Goal: Navigation & Orientation: Go to known website

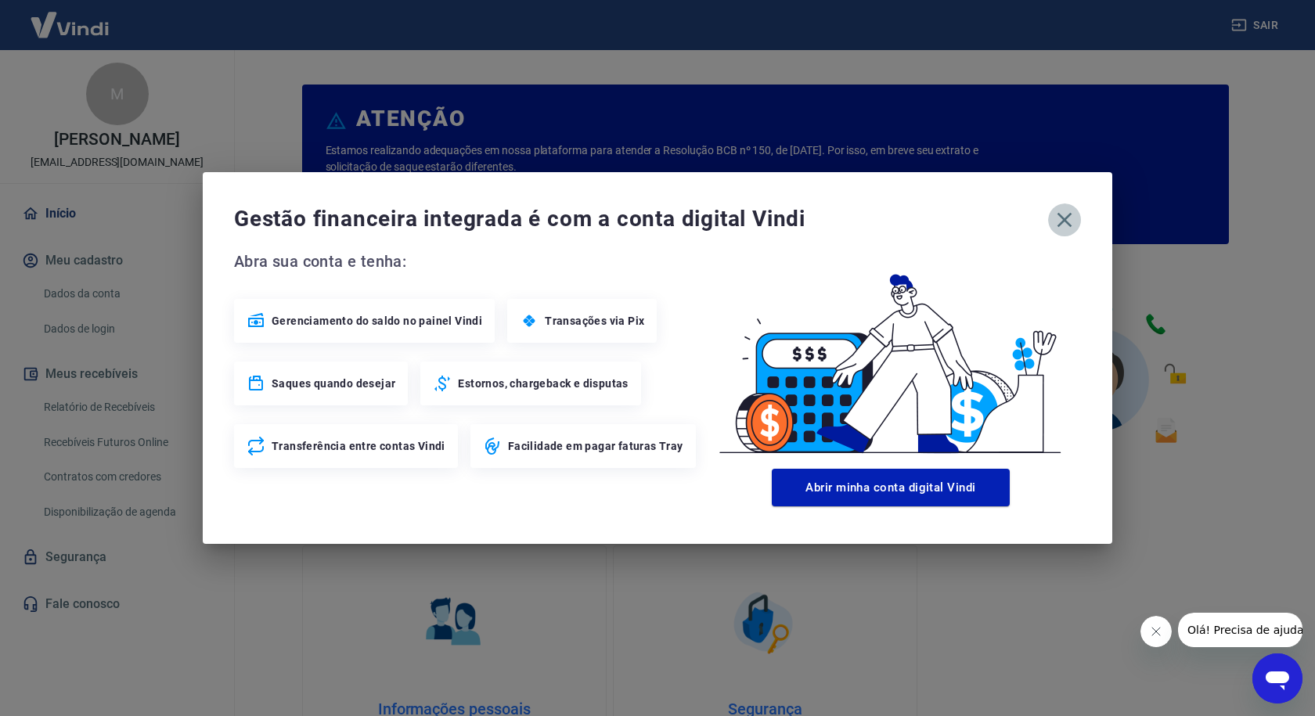
click at [1065, 217] on icon "button" at bounding box center [1064, 219] width 25 height 25
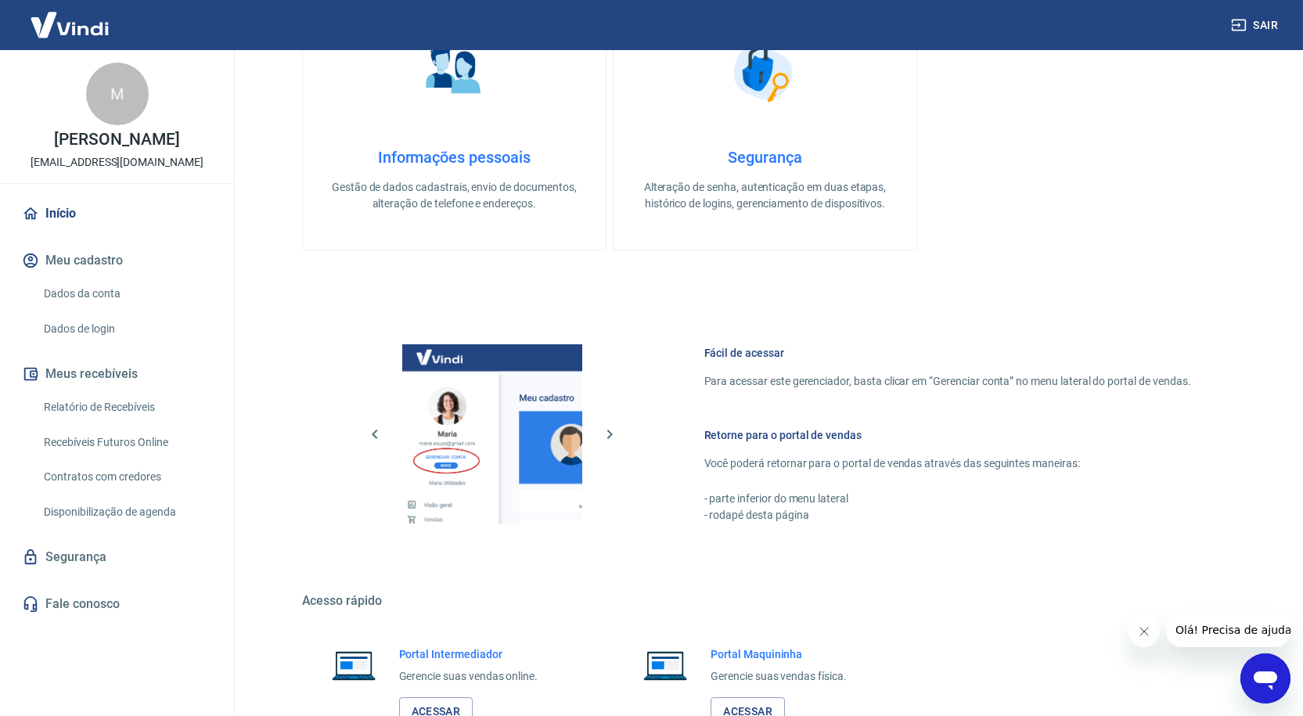
scroll to position [666, 0]
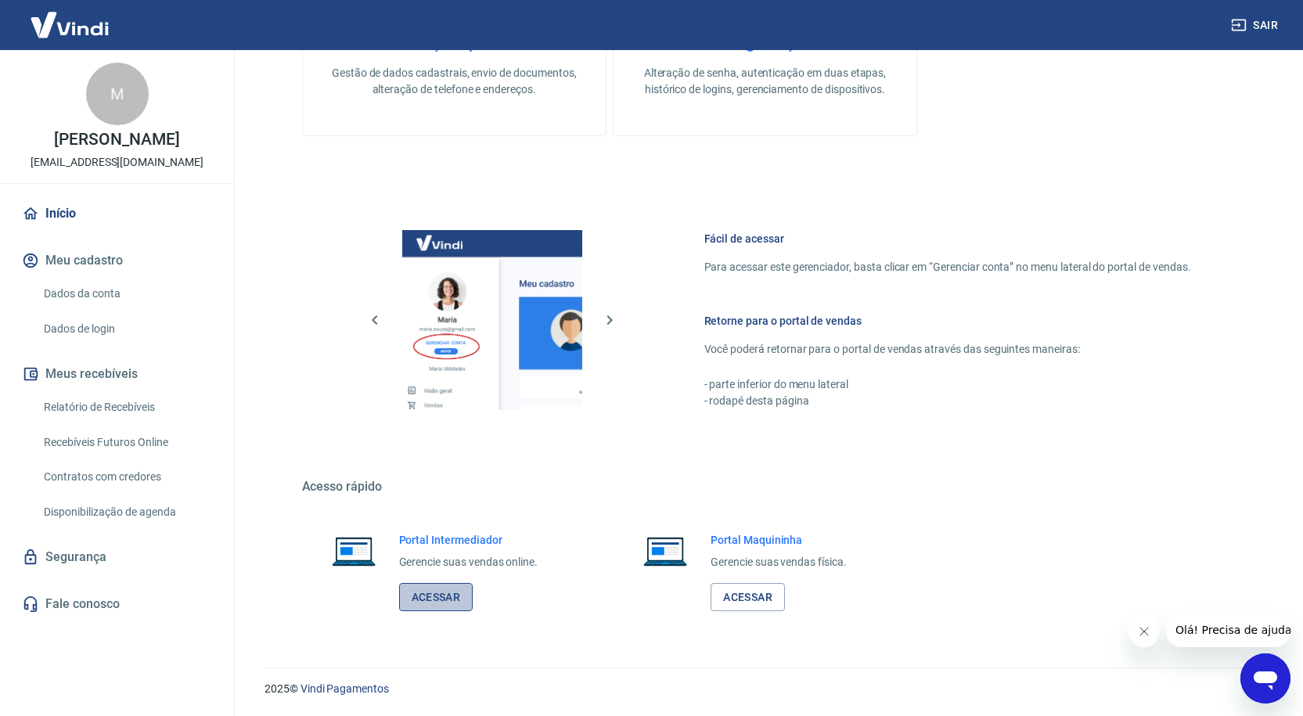
click at [437, 596] on link "Acessar" at bounding box center [436, 597] width 74 height 29
